Goal: Task Accomplishment & Management: Complete application form

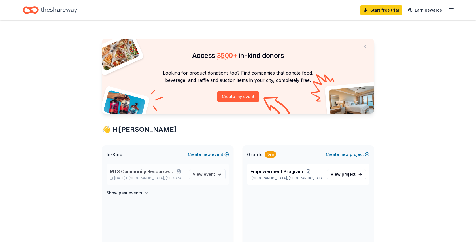
click at [123, 177] on p "[DATE] • [GEOGRAPHIC_DATA], [GEOGRAPHIC_DATA]" at bounding box center [147, 178] width 74 height 5
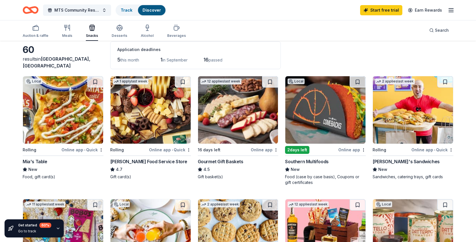
scroll to position [29, 0]
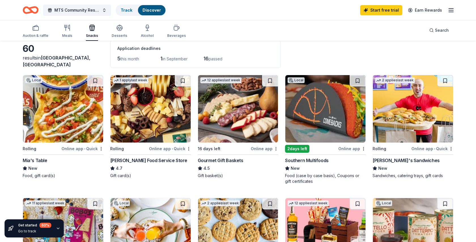
click at [73, 138] on img at bounding box center [63, 108] width 80 height 67
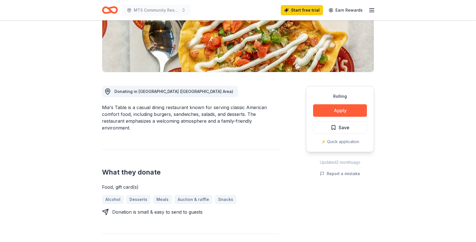
scroll to position [98, 0]
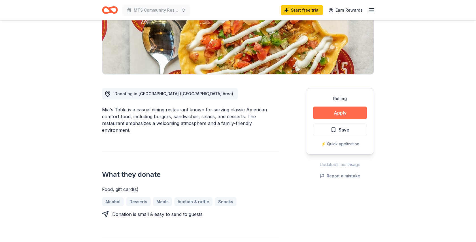
click at [344, 112] on button "Apply" at bounding box center [340, 112] width 54 height 12
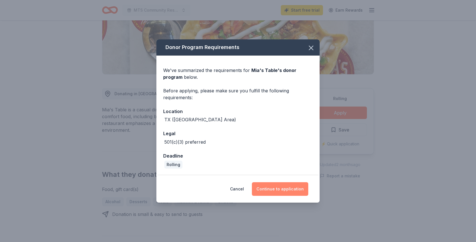
click at [290, 191] on button "Continue to application" at bounding box center [280, 189] width 56 height 14
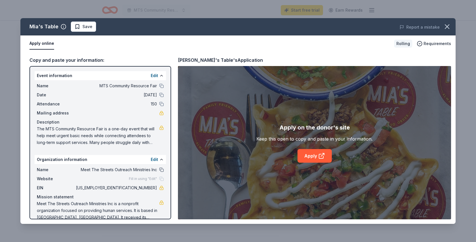
scroll to position [9, 0]
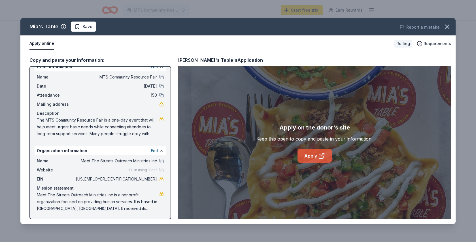
click at [311, 152] on link "Apply" at bounding box center [314, 156] width 34 height 14
